Goal: Check status: Check status

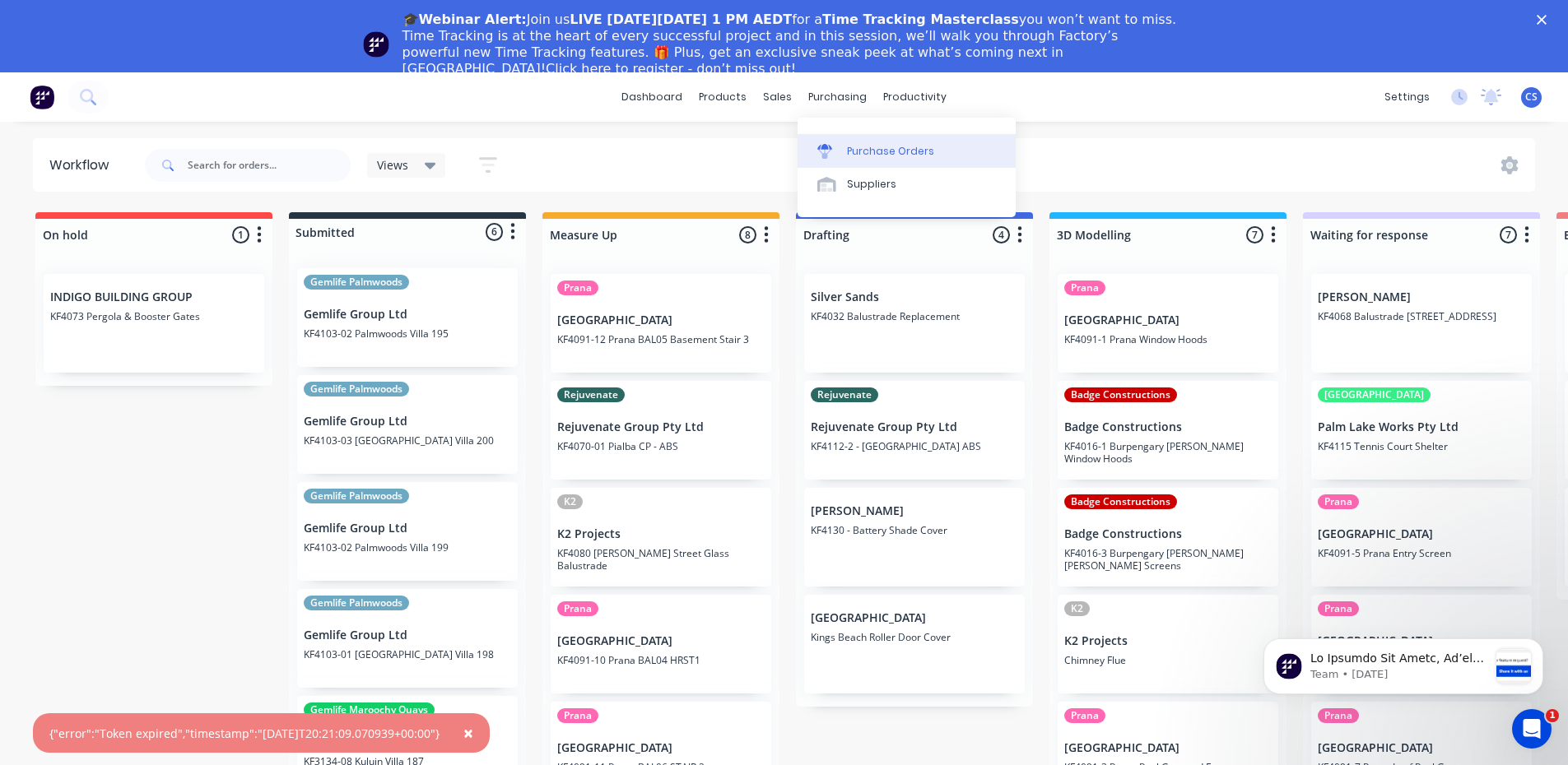
click at [861, 146] on div "Purchase Orders" at bounding box center [890, 151] width 87 height 14
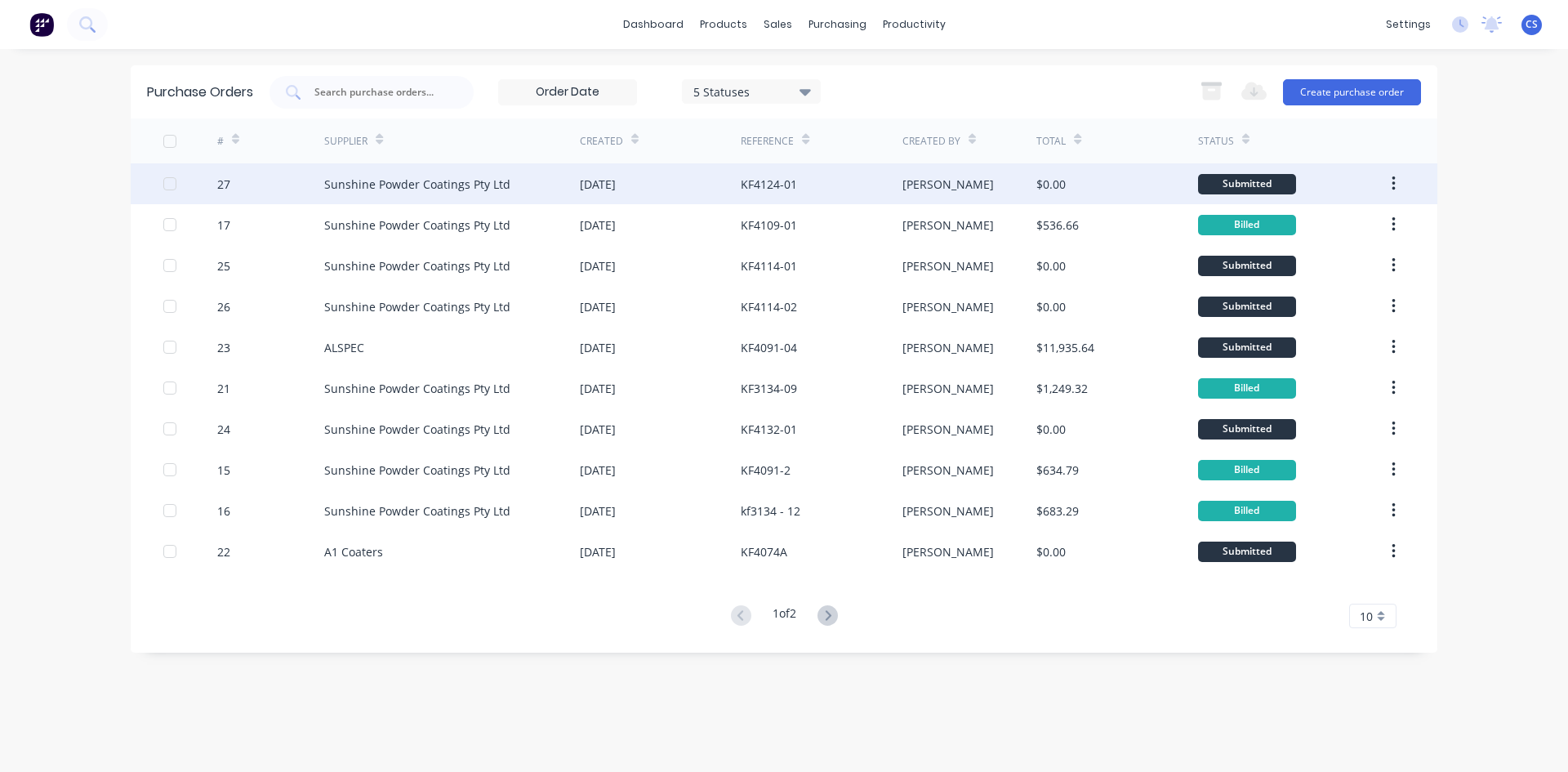
click at [829, 177] on div "KF4124-01" at bounding box center [821, 184] width 161 height 41
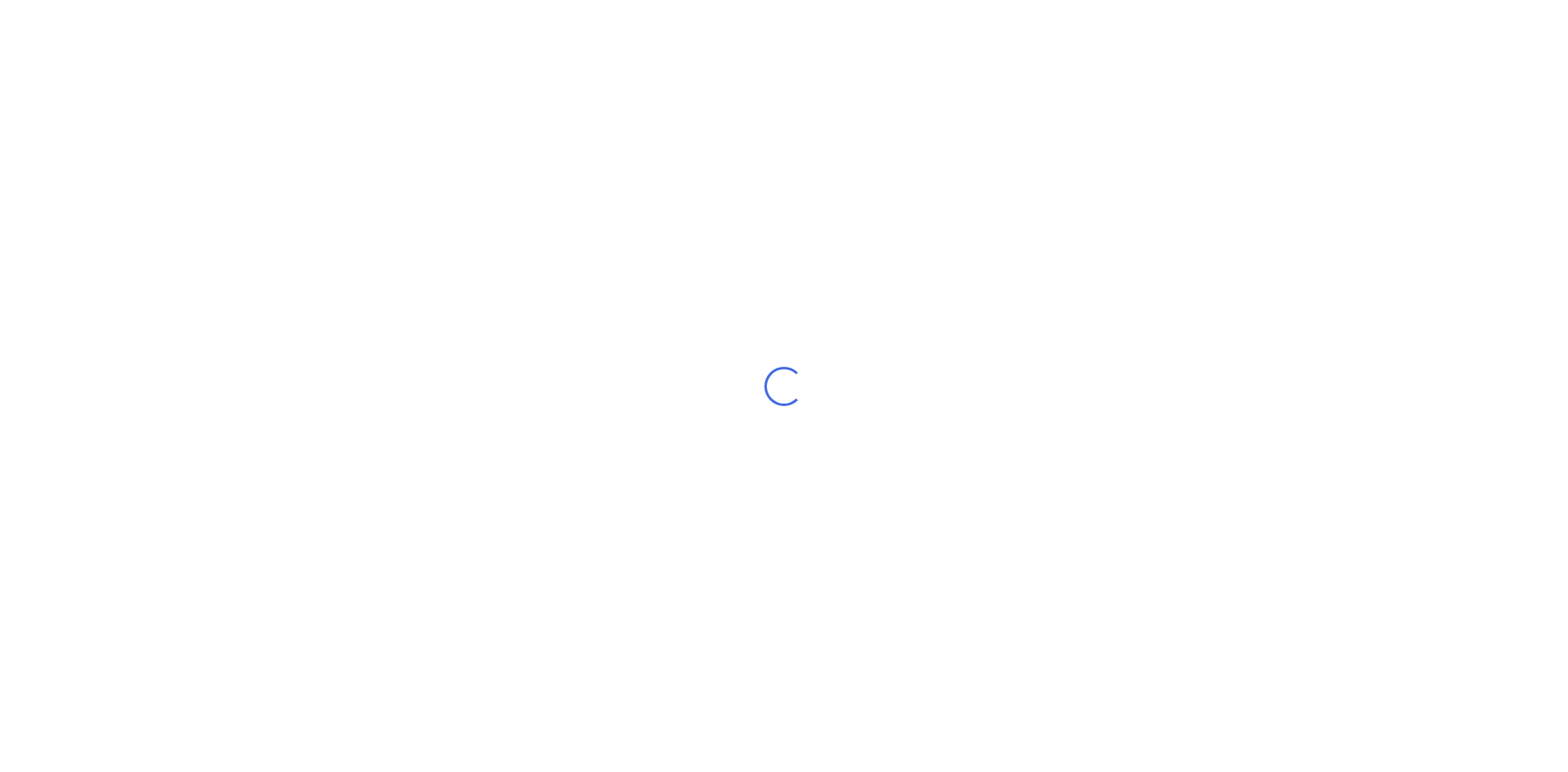
click at [829, 177] on div "Loading..." at bounding box center [784, 386] width 1568 height 772
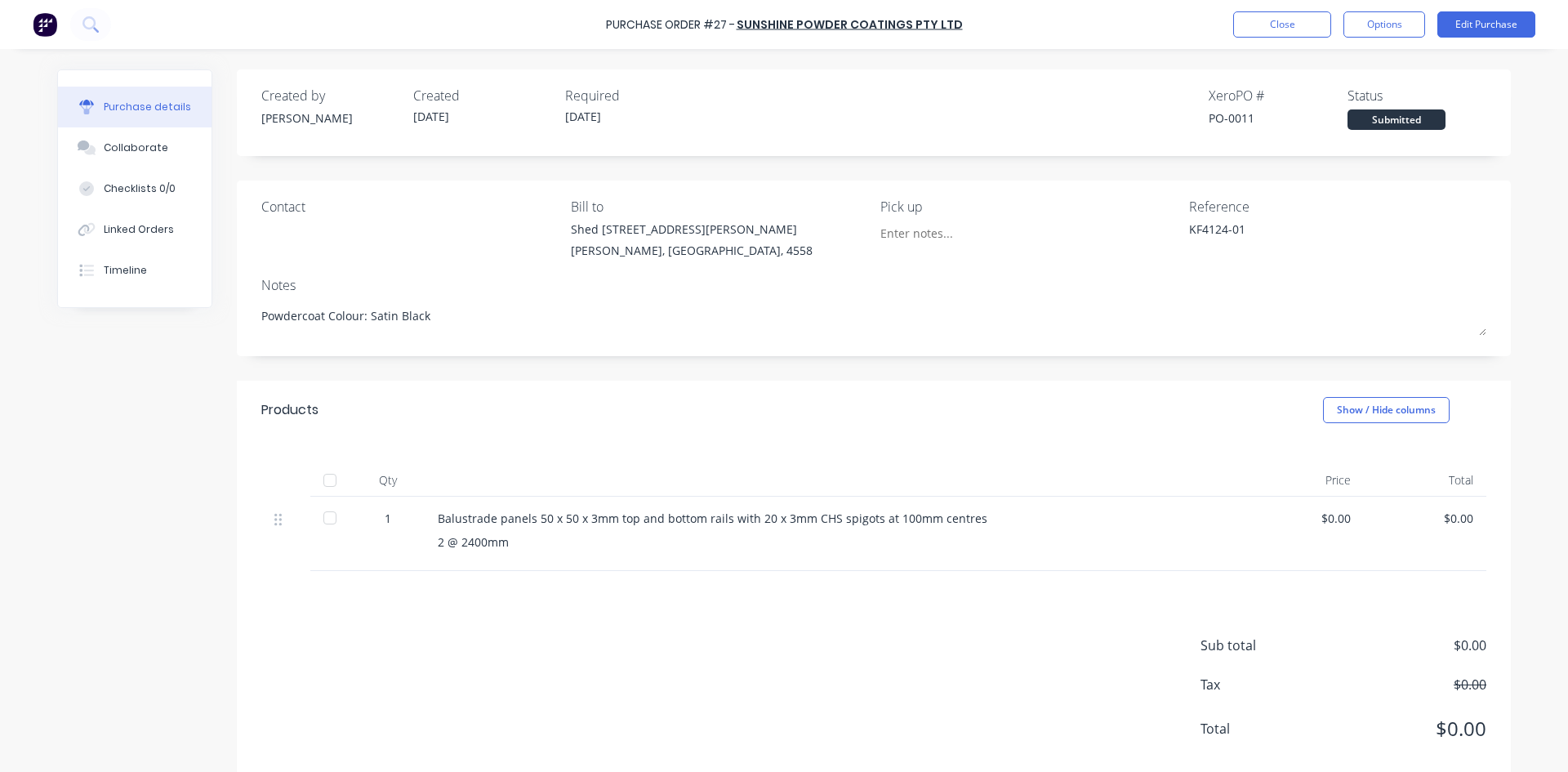
type textarea "x"
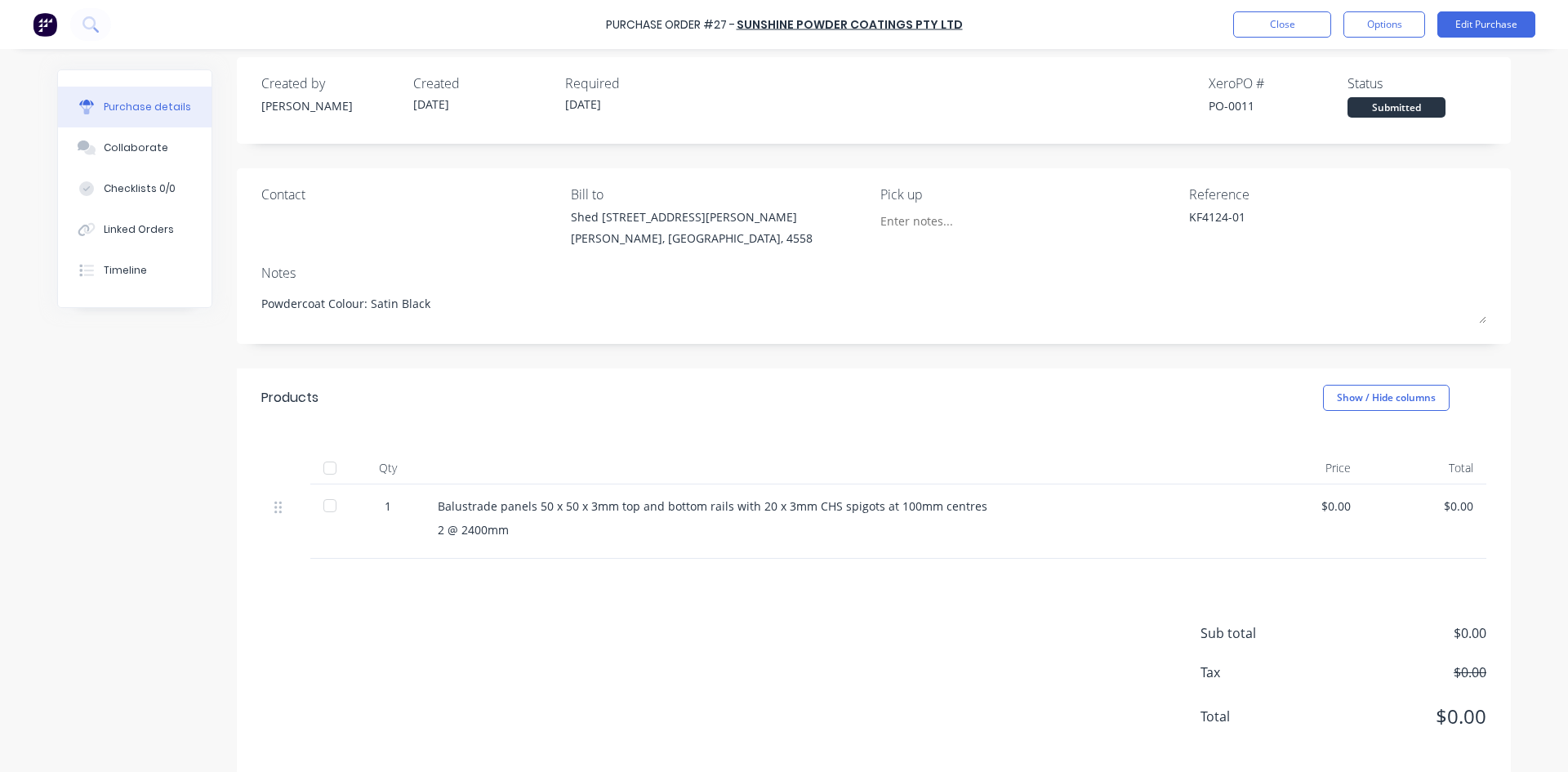
scroll to position [32, 0]
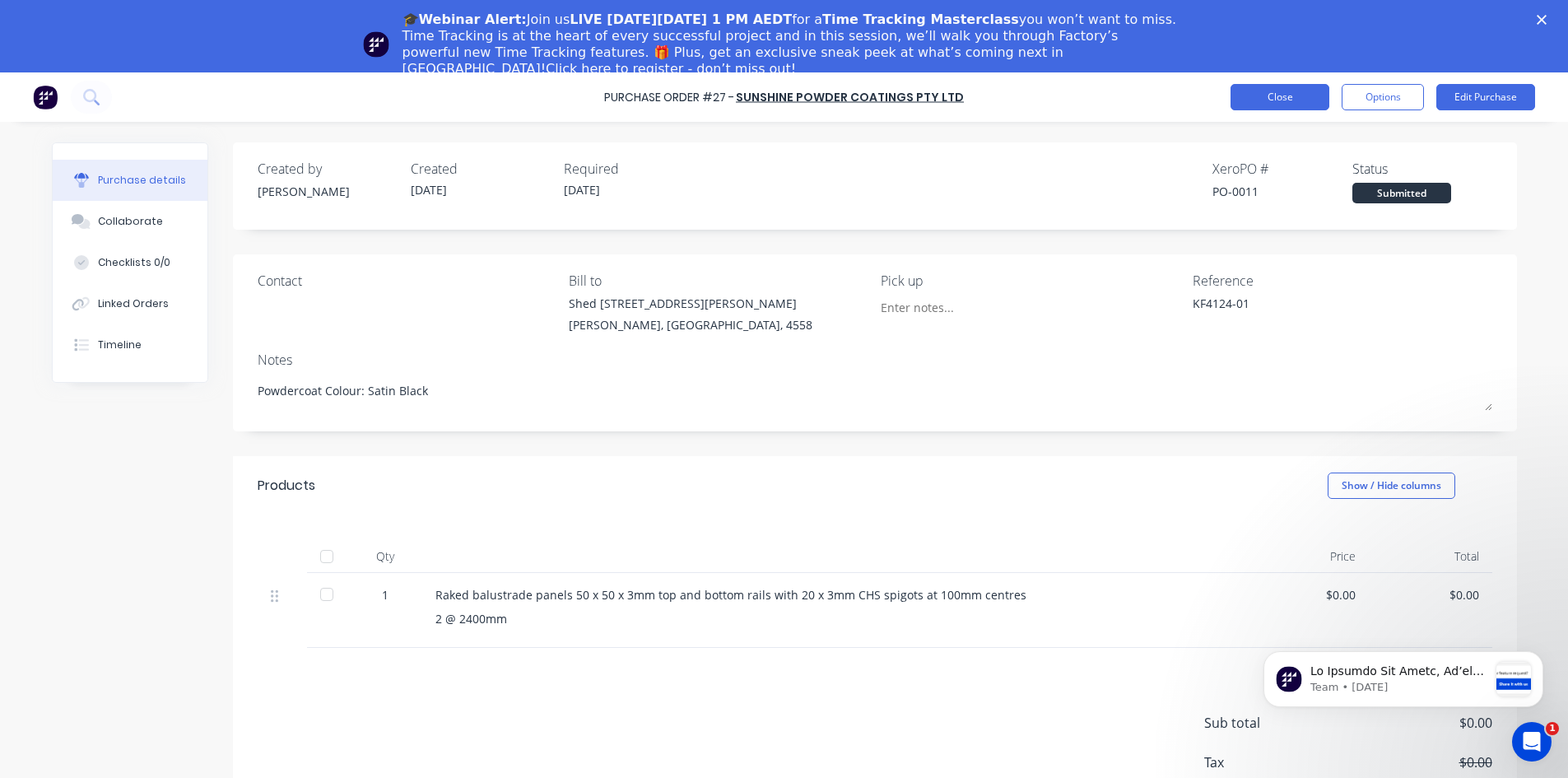
click at [1284, 92] on button "Close" at bounding box center [1280, 96] width 99 height 26
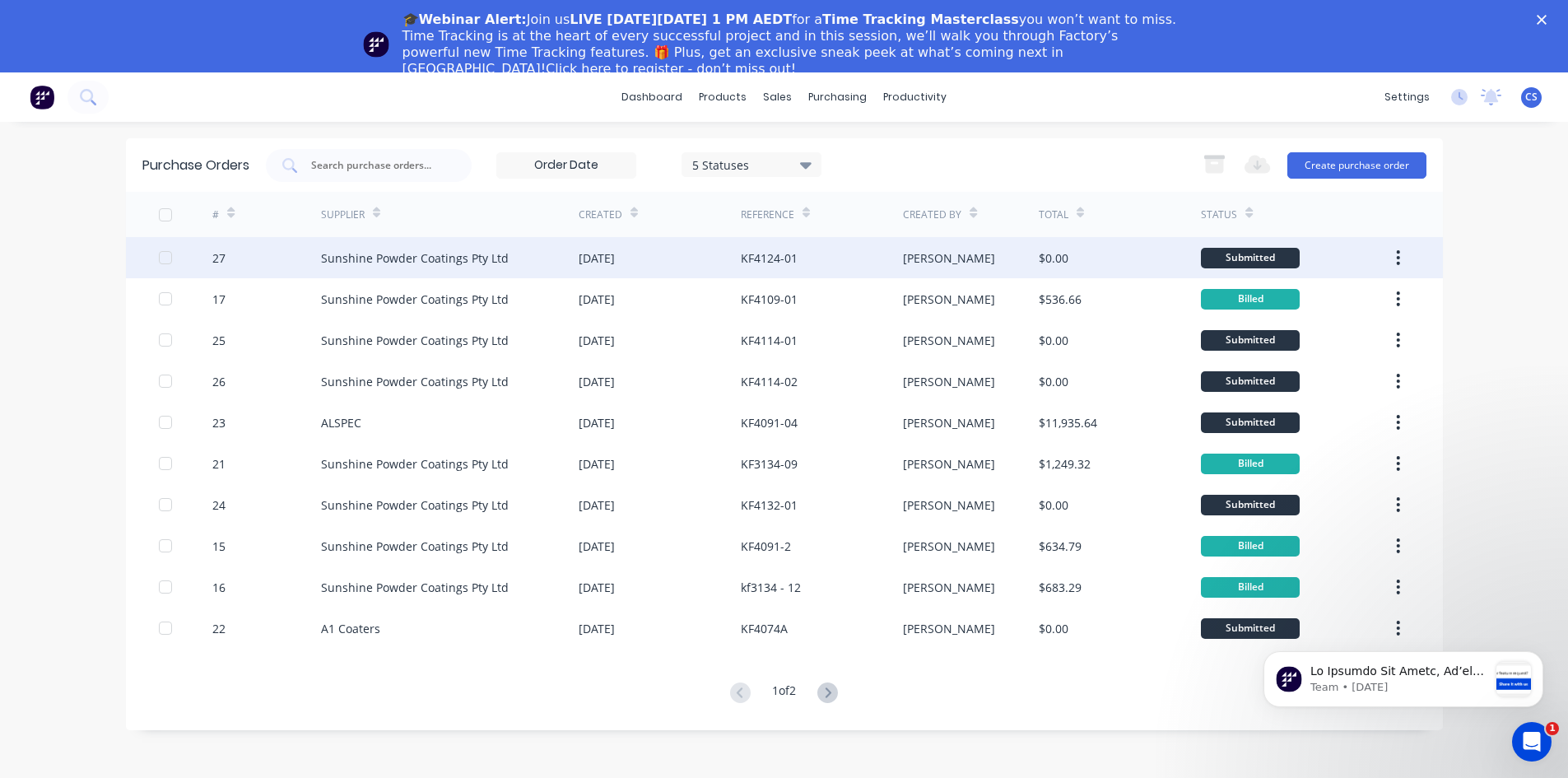
click at [858, 252] on div "KF4124-01" at bounding box center [822, 258] width 163 height 41
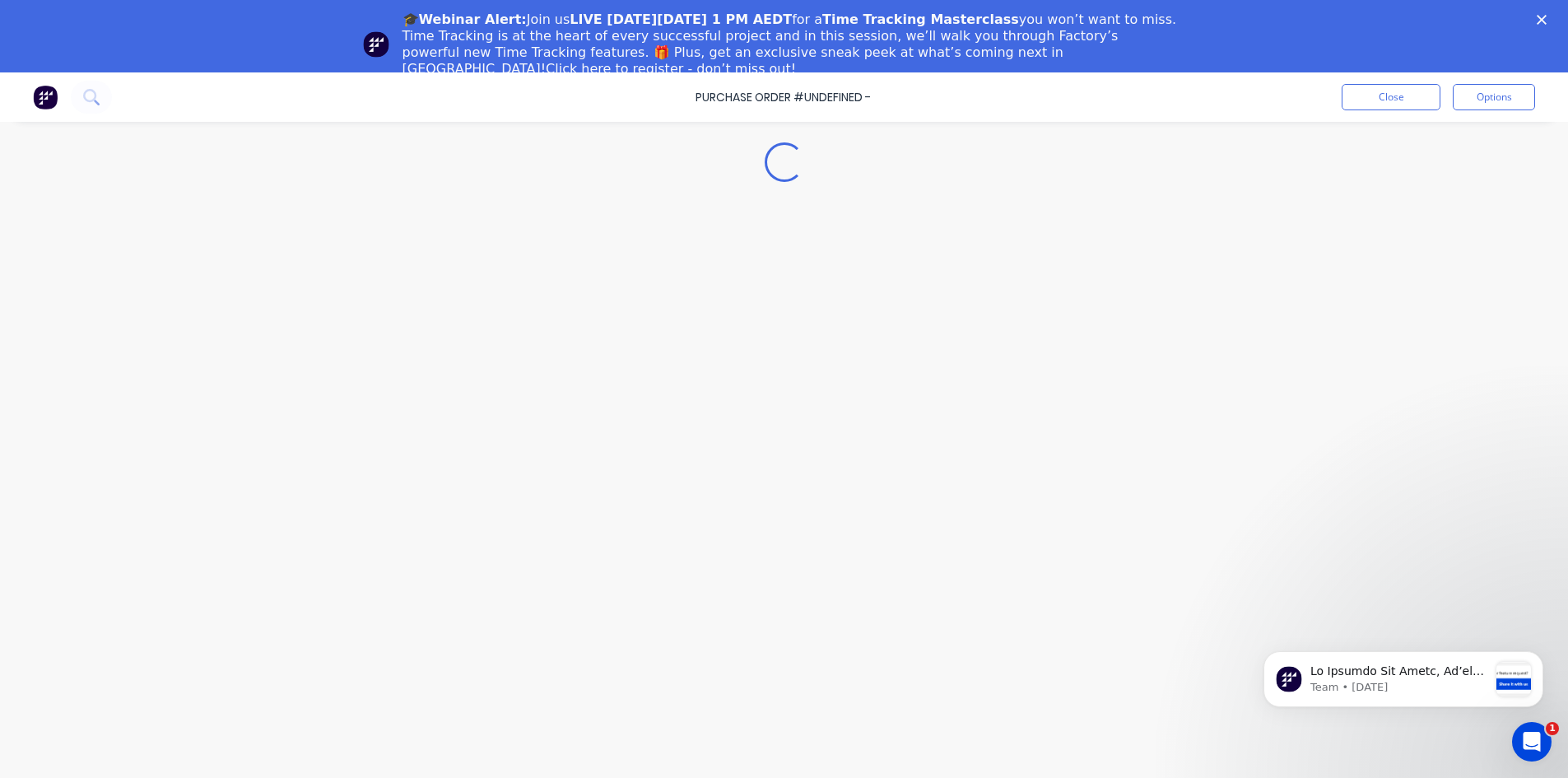
type textarea "x"
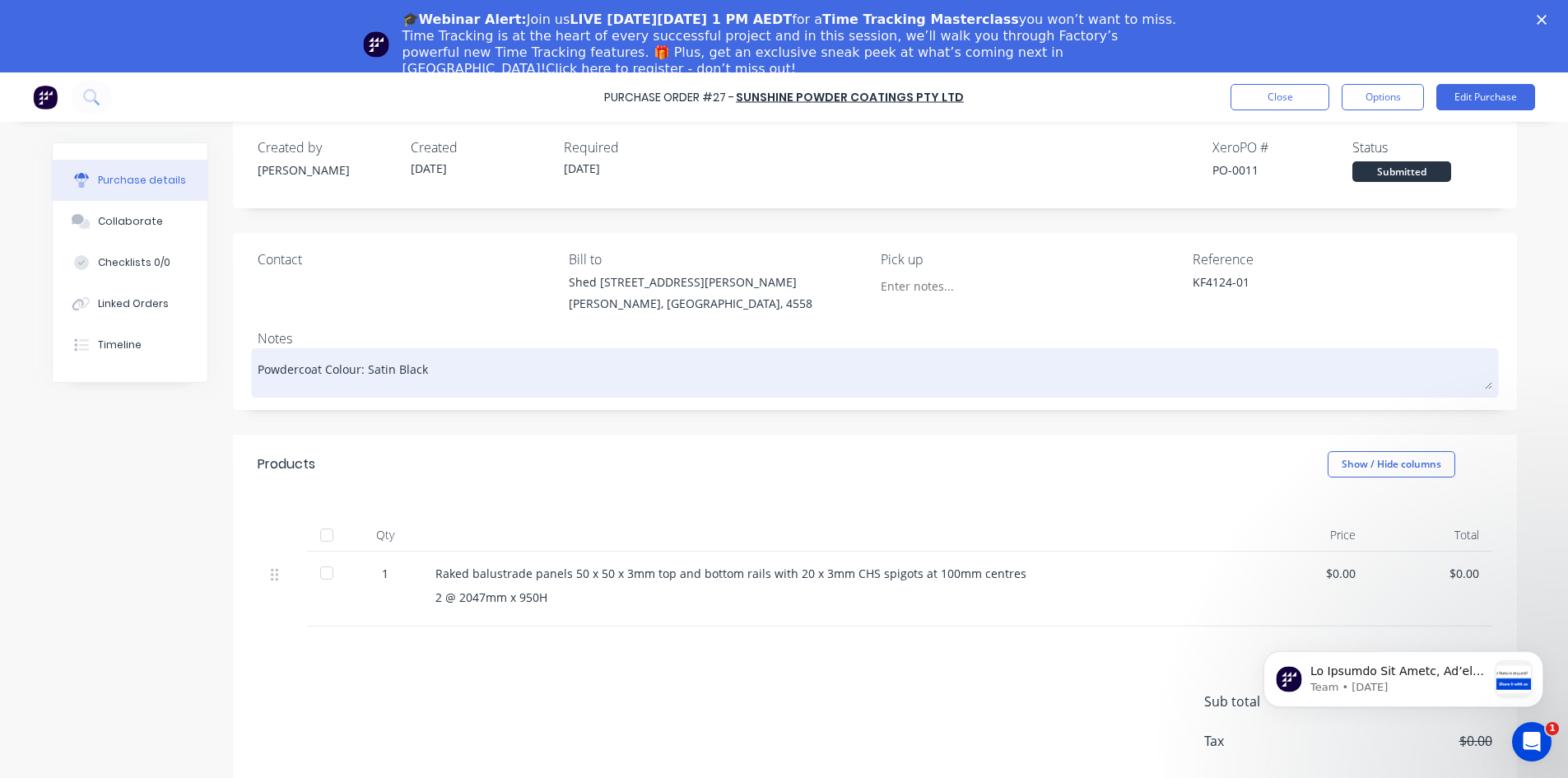
scroll to position [32, 0]
